Goal: Answer question/provide support: Share knowledge or assist other users

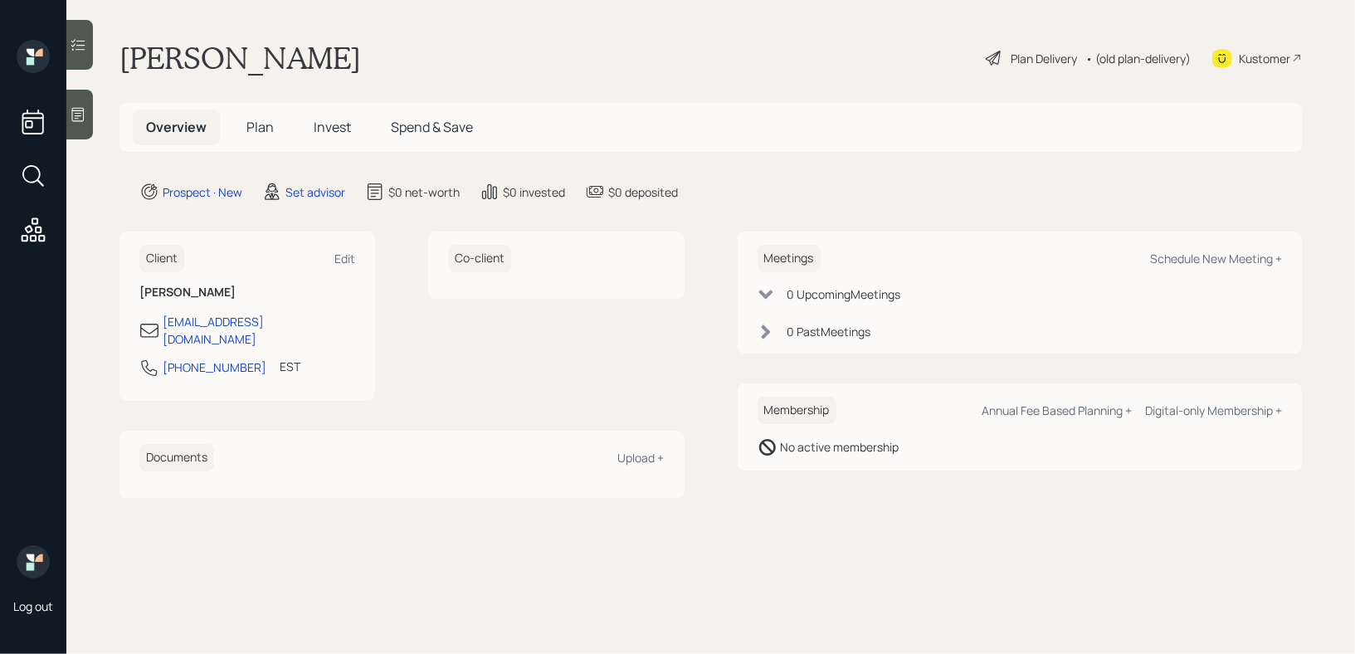
click at [83, 124] on div at bounding box center [79, 115] width 27 height 50
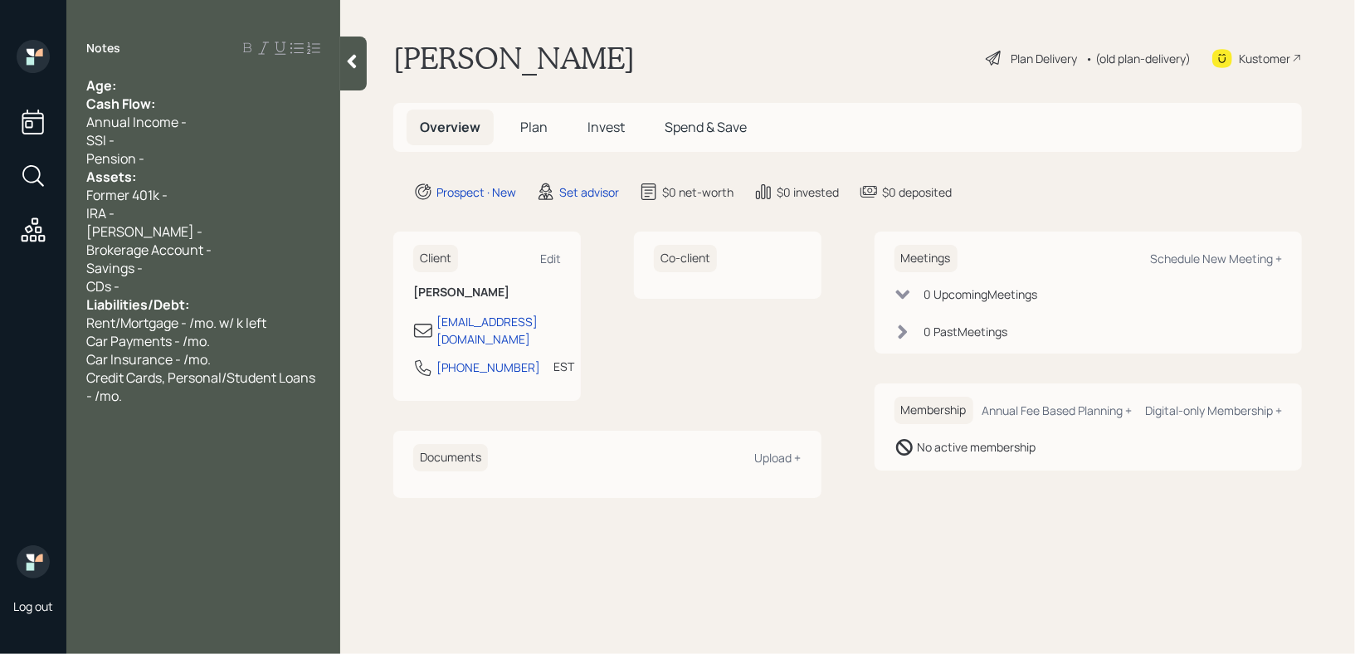
click at [146, 86] on div "Age:" at bounding box center [203, 85] width 234 height 18
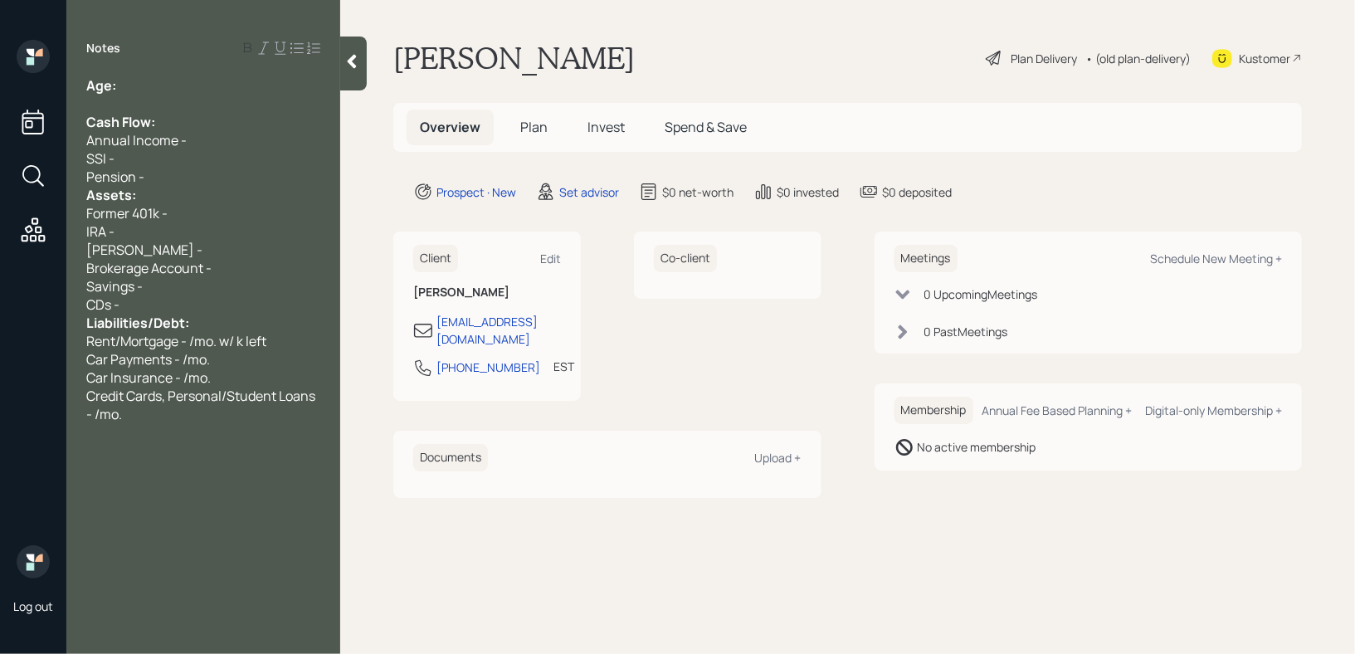
click at [186, 171] on div "Pension -" at bounding box center [203, 177] width 234 height 18
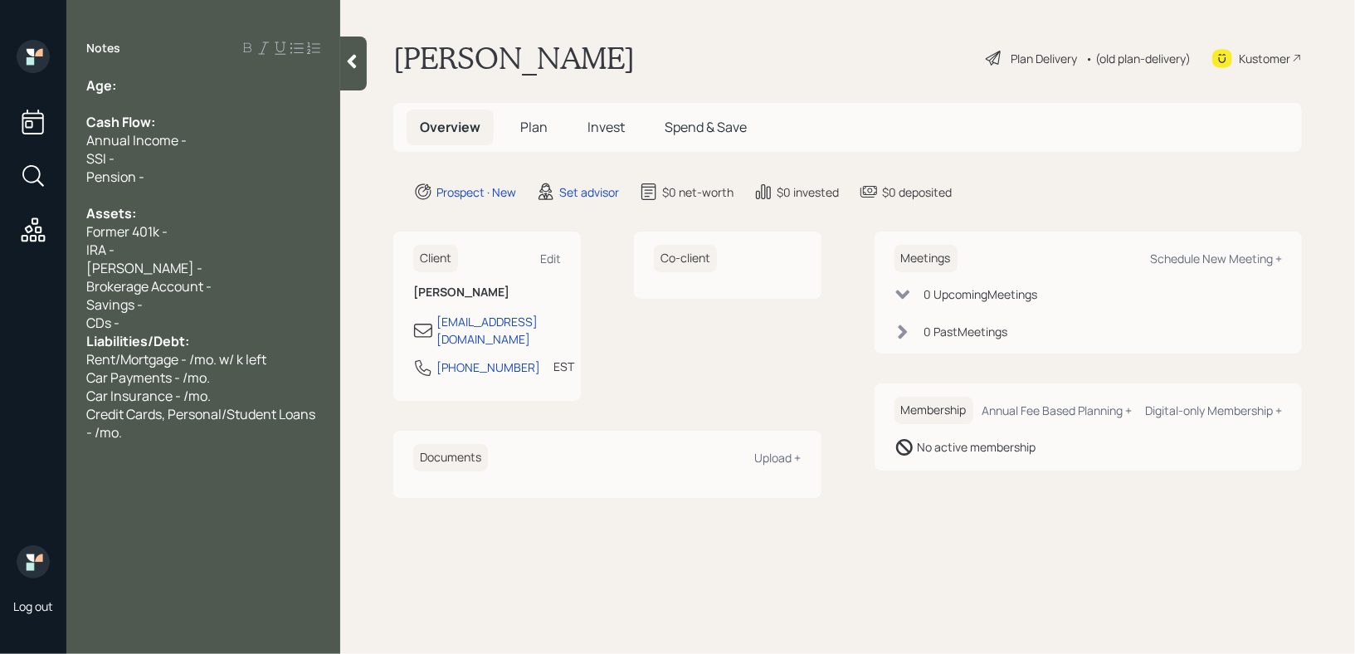
click at [207, 328] on div "CDs -" at bounding box center [203, 323] width 234 height 18
click at [154, 76] on div "Age:" at bounding box center [203, 85] width 234 height 18
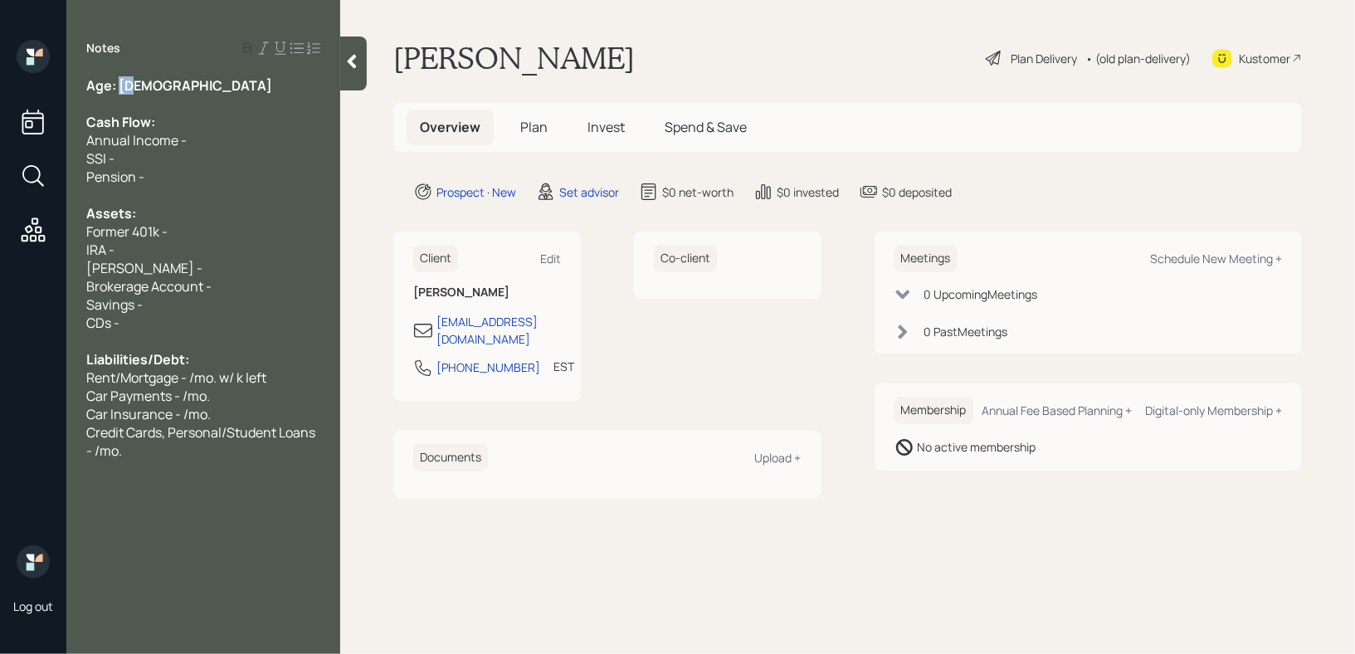
drag, startPoint x: 143, startPoint y: 84, endPoint x: 121, endPoint y: 84, distance: 21.6
click at [121, 84] on div "Age: 84" at bounding box center [203, 85] width 234 height 18
click at [188, 105] on div at bounding box center [203, 104] width 234 height 18
click at [170, 208] on div "Assets:" at bounding box center [203, 213] width 234 height 18
click at [178, 241] on div "IRA -" at bounding box center [203, 250] width 234 height 18
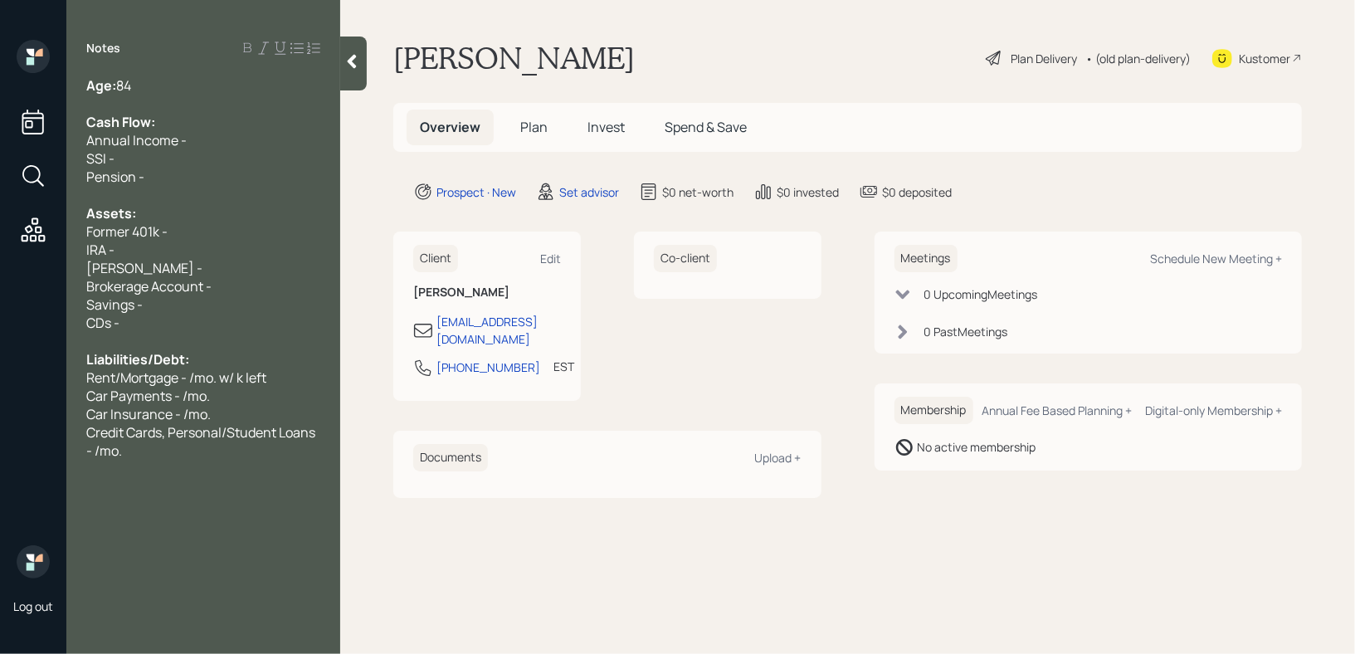
click at [208, 86] on div "Age: 84" at bounding box center [203, 85] width 234 height 18
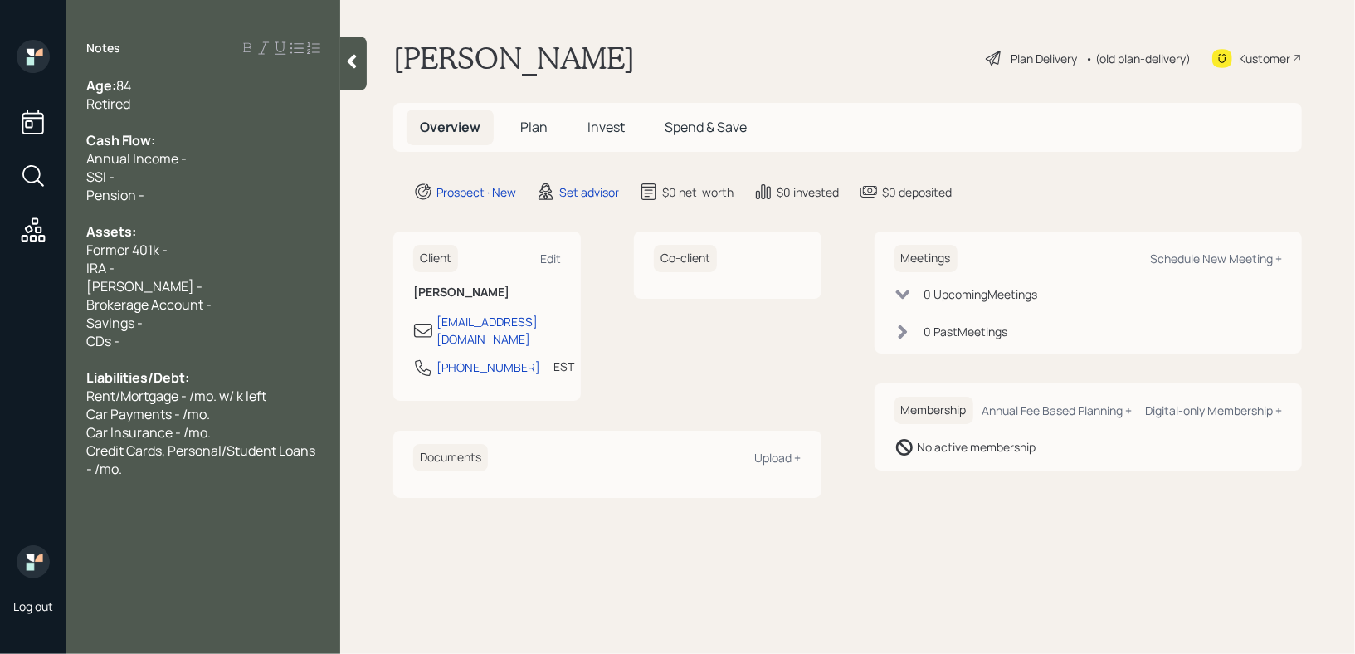
click at [246, 466] on div "Credit Cards, Personal/Student Loans - /mo." at bounding box center [203, 459] width 234 height 37
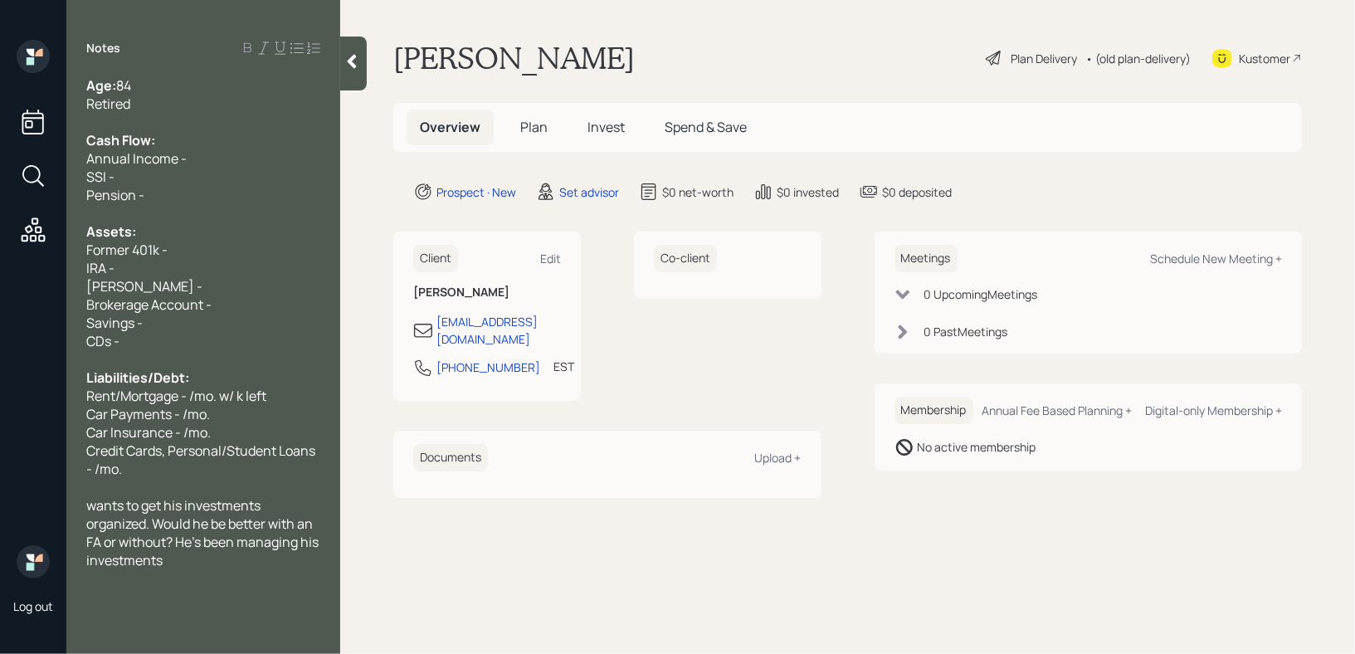
click at [232, 564] on div "wants to get his investments organized. Would he be better with an FA or withou…" at bounding box center [203, 532] width 234 height 73
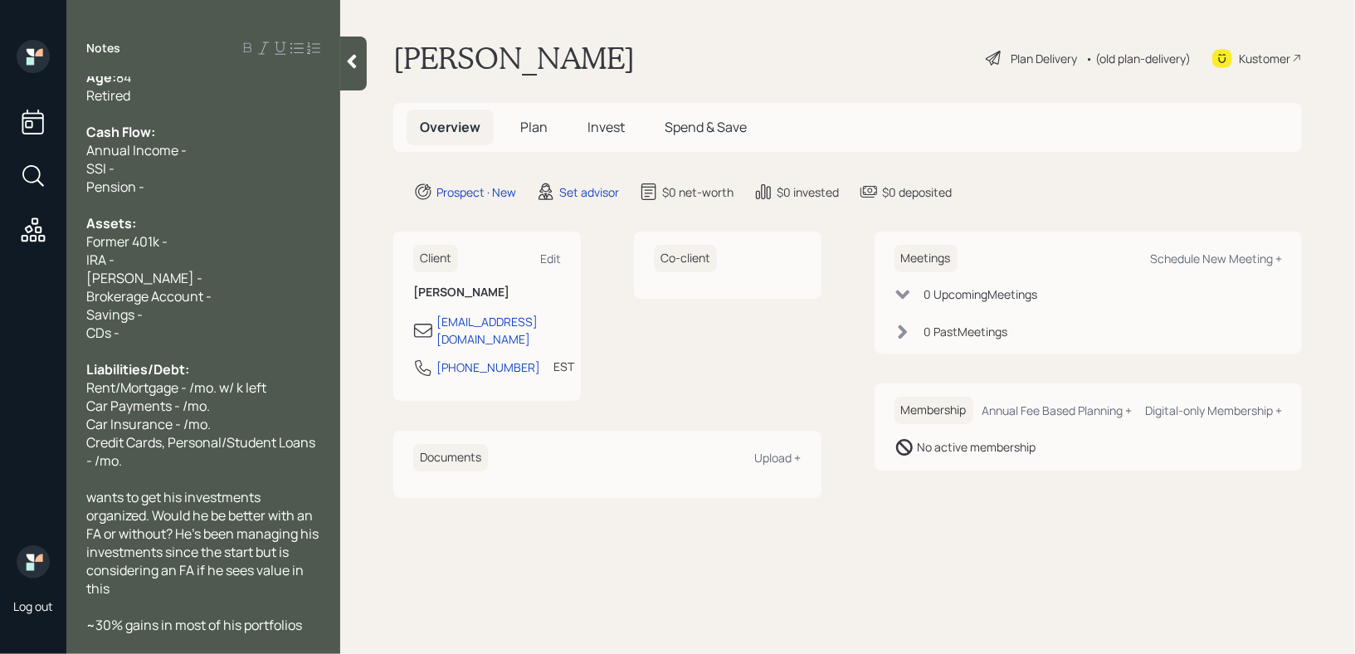
click at [1257, 47] on div "Kustomer" at bounding box center [1257, 58] width 90 height 37
